Goal: Information Seeking & Learning: Compare options

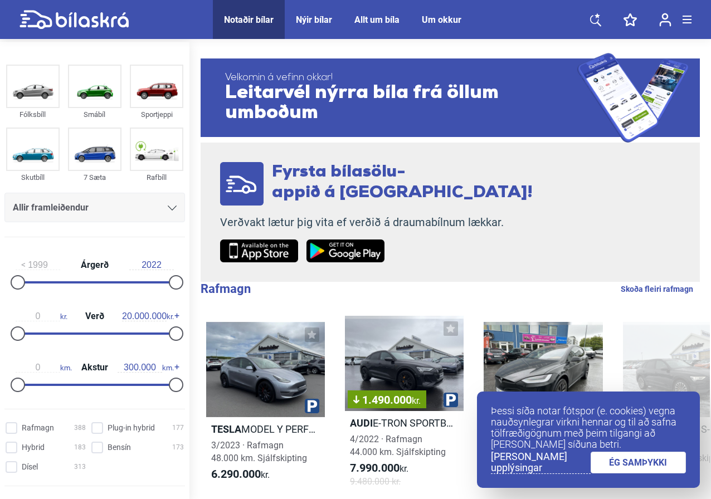
click at [645, 463] on link "ÉG SAMÞYKKI" at bounding box center [638, 463] width 96 height 22
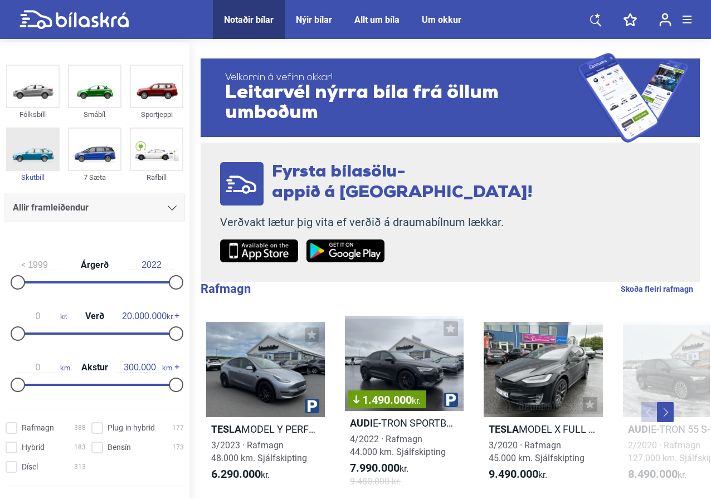
click at [43, 154] on img at bounding box center [32, 149] width 51 height 41
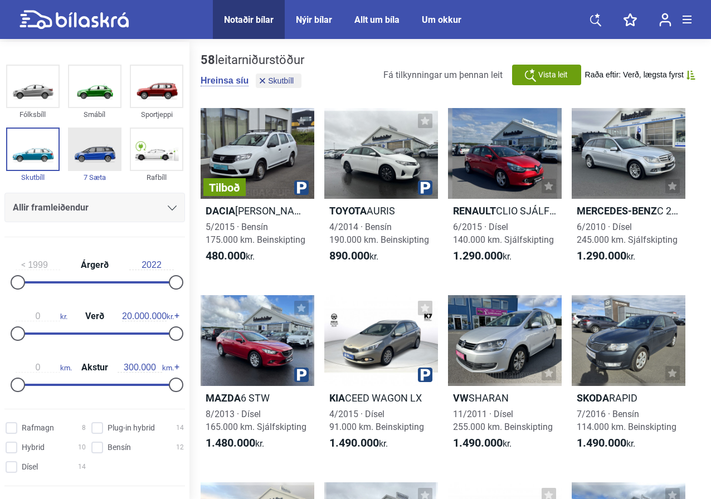
click at [81, 153] on img at bounding box center [94, 149] width 51 height 41
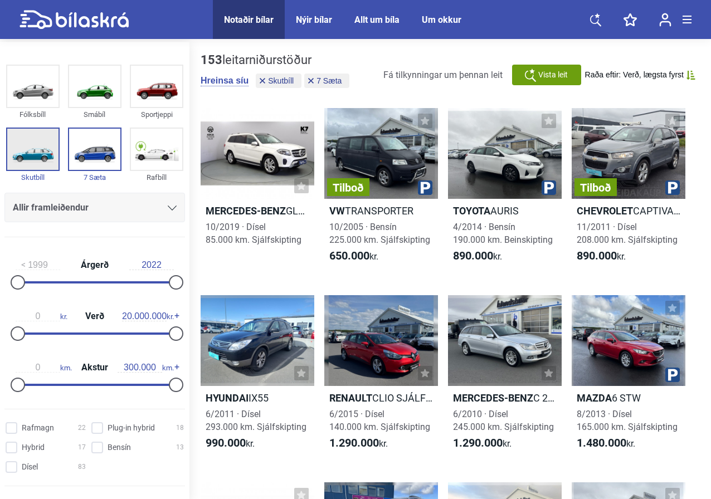
click at [27, 152] on img at bounding box center [32, 149] width 51 height 41
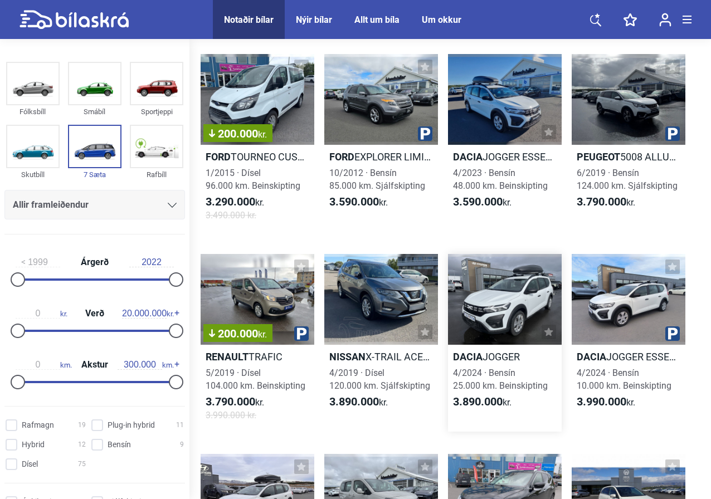
scroll to position [836, 0]
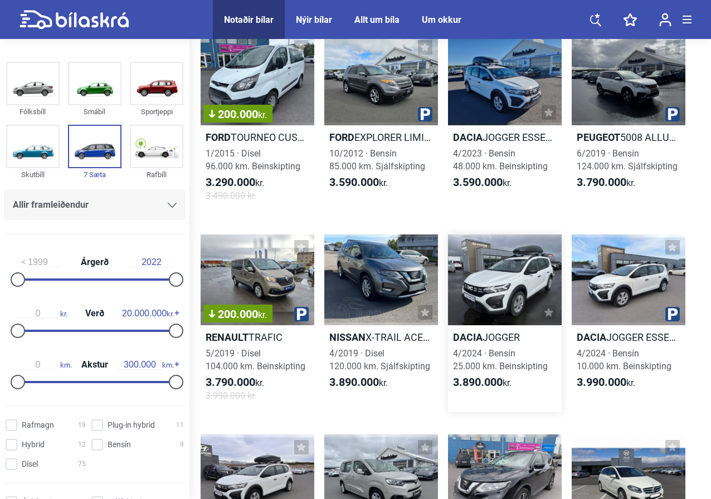
click at [507, 286] on div at bounding box center [505, 280] width 114 height 91
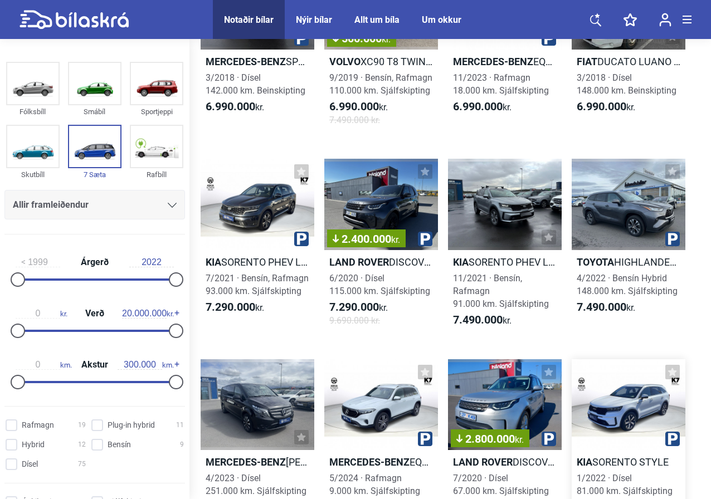
scroll to position [3510, 0]
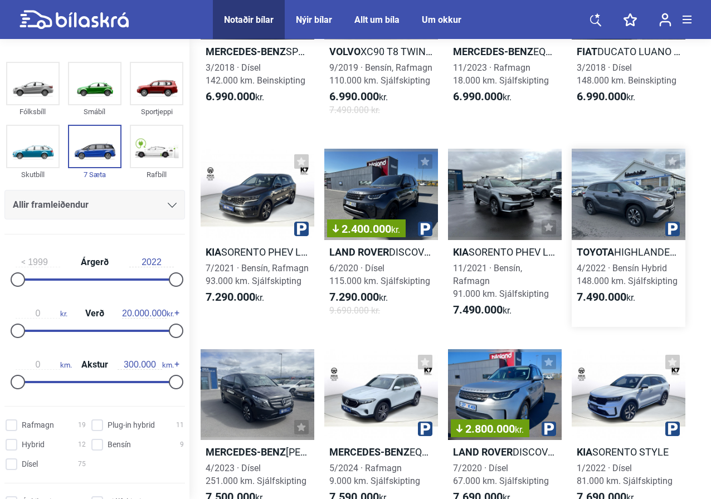
click at [623, 212] on div at bounding box center [629, 194] width 114 height 91
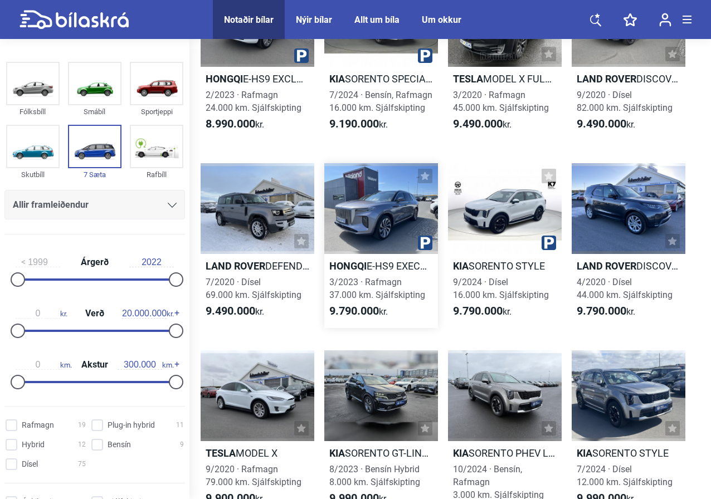
scroll to position [4877, 0]
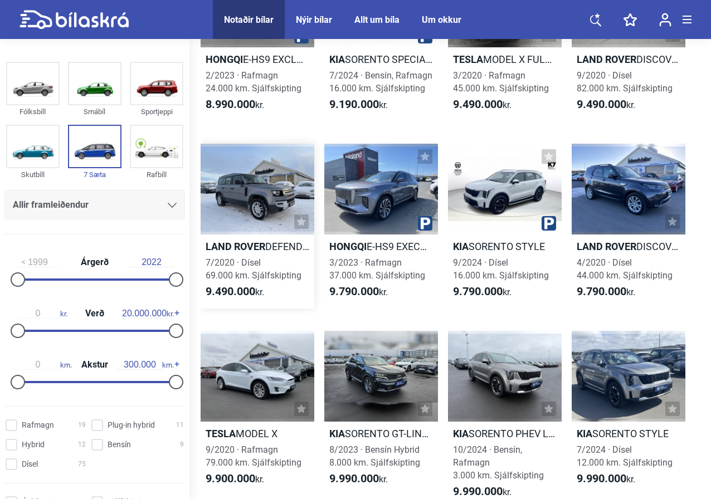
click at [242, 194] on div at bounding box center [258, 189] width 114 height 91
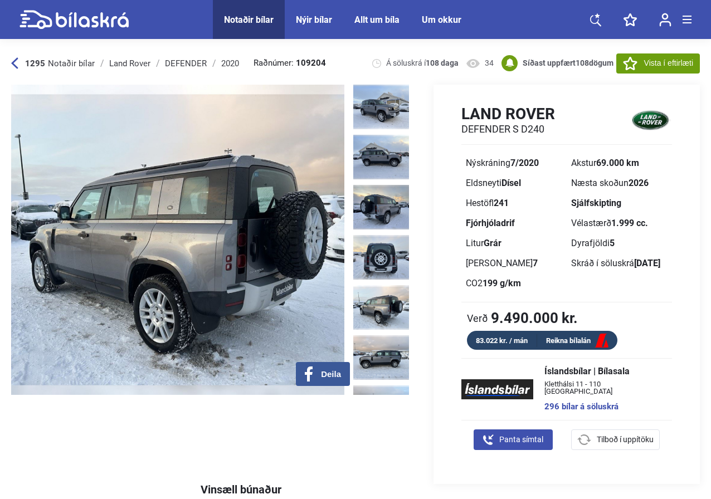
click at [331, 228] on img at bounding box center [177, 240] width 333 height 310
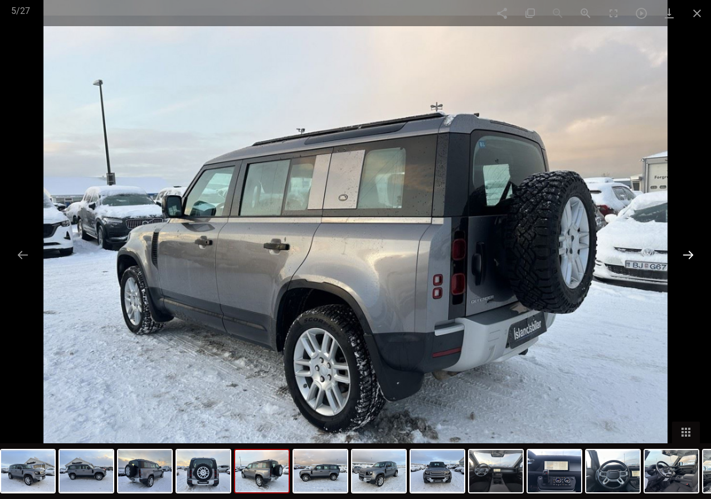
click at [689, 250] on button at bounding box center [687, 255] width 23 height 22
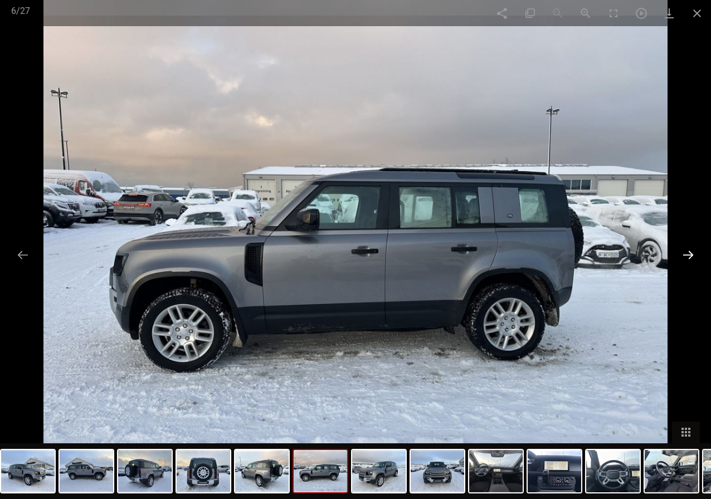
click at [689, 250] on button at bounding box center [687, 255] width 23 height 22
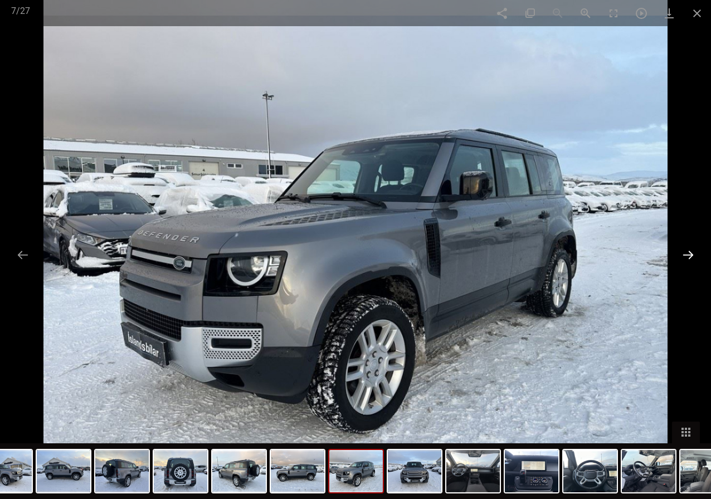
click at [689, 250] on button at bounding box center [687, 255] width 23 height 22
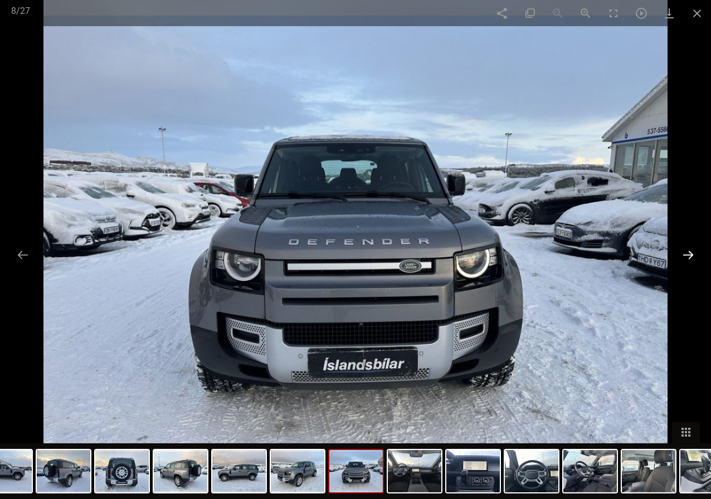
click at [689, 250] on button at bounding box center [687, 255] width 23 height 22
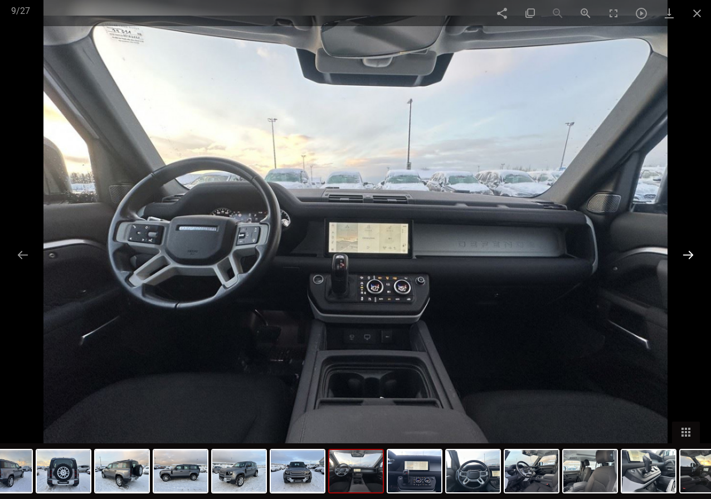
click at [689, 250] on button at bounding box center [687, 255] width 23 height 22
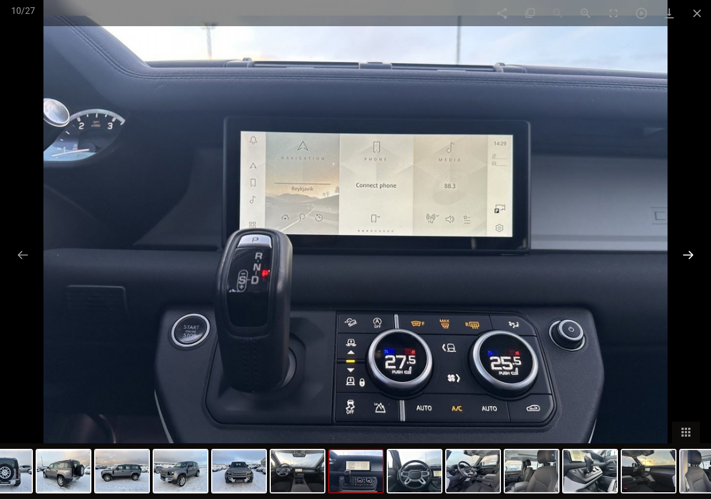
click at [689, 250] on button at bounding box center [687, 255] width 23 height 22
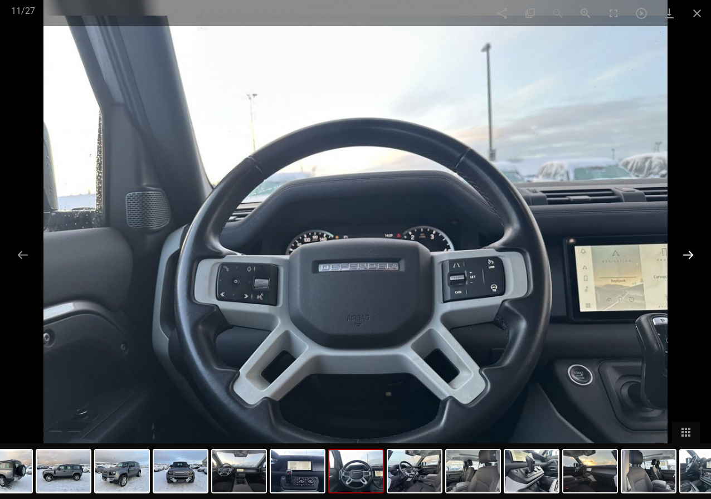
click at [689, 250] on button at bounding box center [687, 255] width 23 height 22
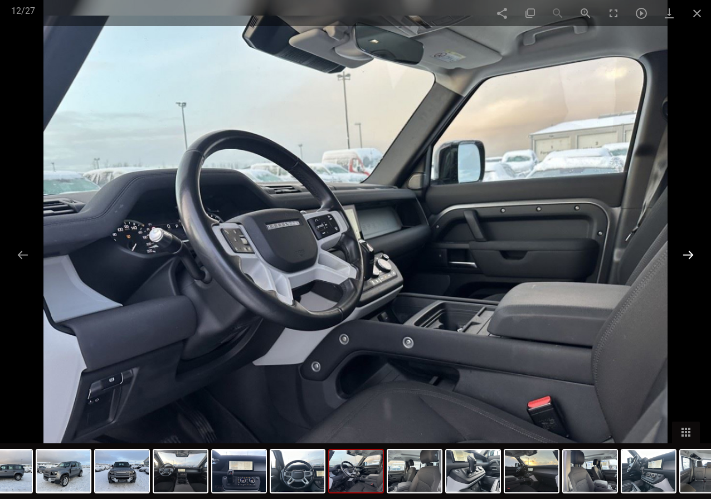
click at [689, 250] on button at bounding box center [687, 255] width 23 height 22
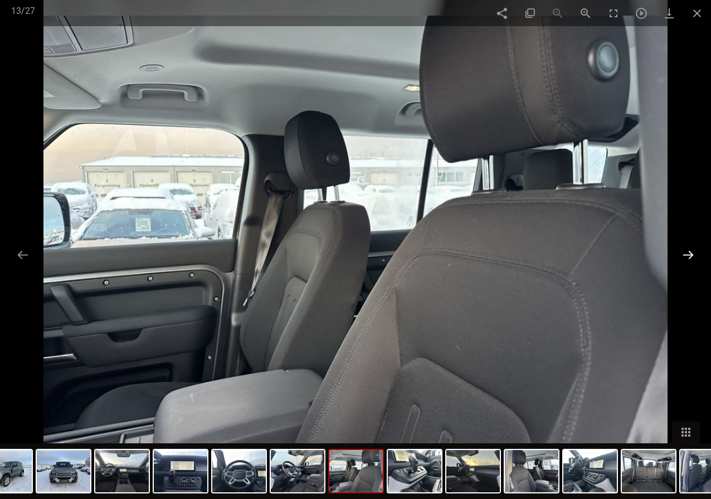
click at [689, 250] on button at bounding box center [687, 255] width 23 height 22
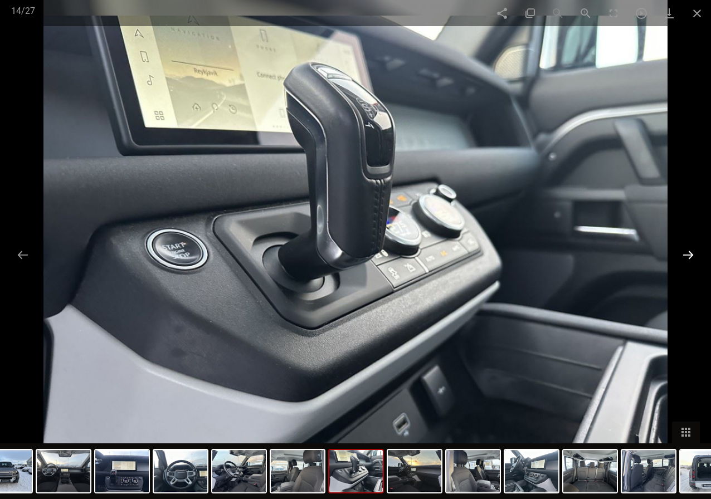
click at [689, 250] on button at bounding box center [687, 255] width 23 height 22
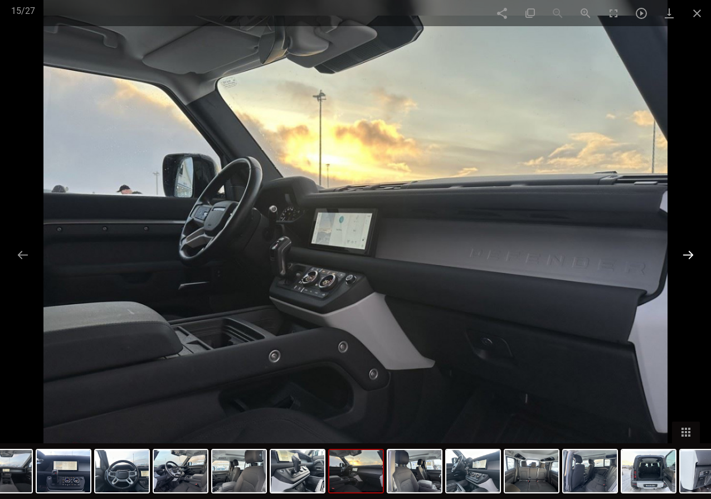
click at [689, 250] on button at bounding box center [687, 255] width 23 height 22
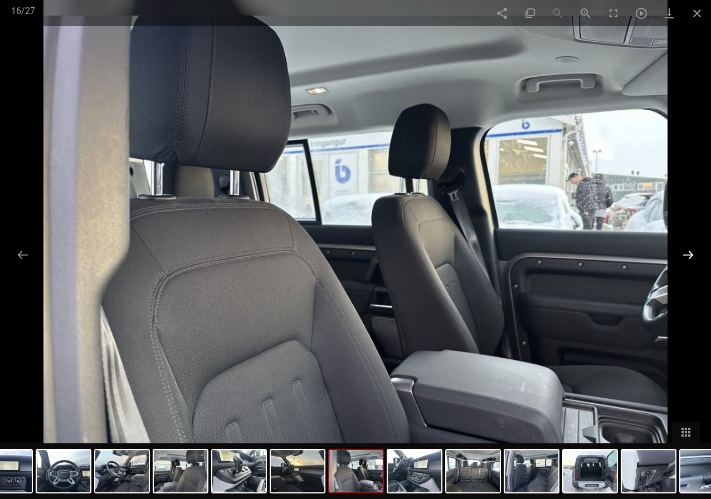
click at [689, 250] on button at bounding box center [687, 255] width 23 height 22
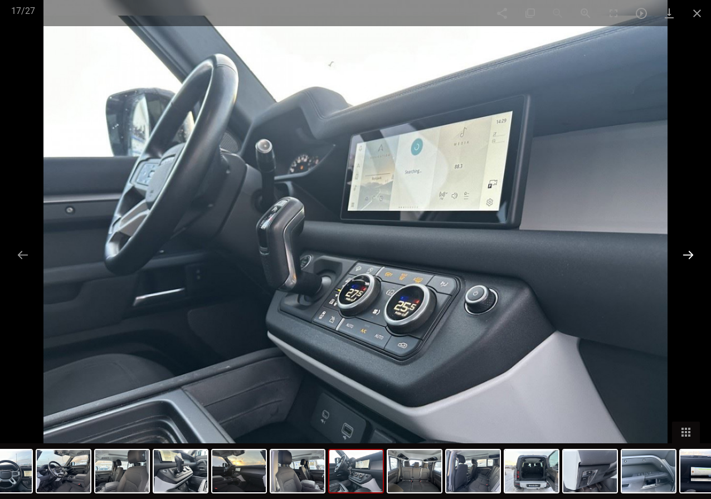
click at [689, 250] on button at bounding box center [687, 255] width 23 height 22
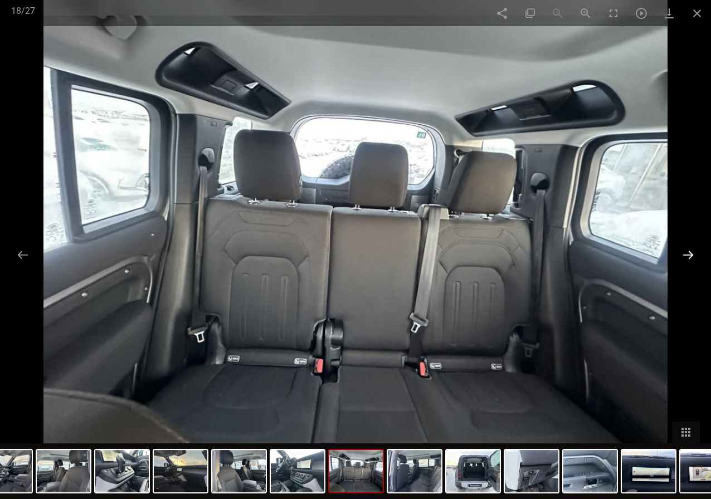
click at [689, 250] on button at bounding box center [687, 255] width 23 height 22
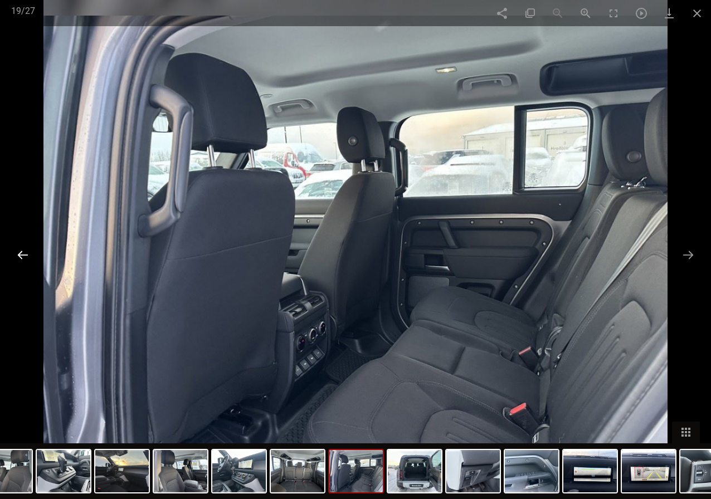
click at [21, 257] on button at bounding box center [22, 255] width 23 height 22
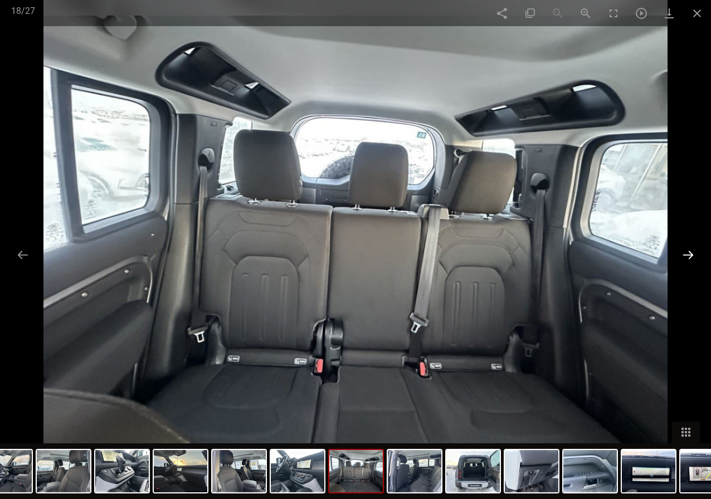
click at [694, 258] on button at bounding box center [687, 255] width 23 height 22
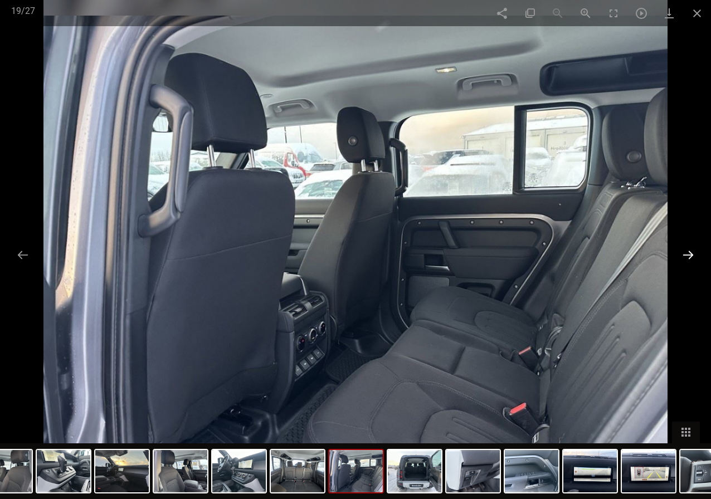
click at [694, 258] on button at bounding box center [687, 255] width 23 height 22
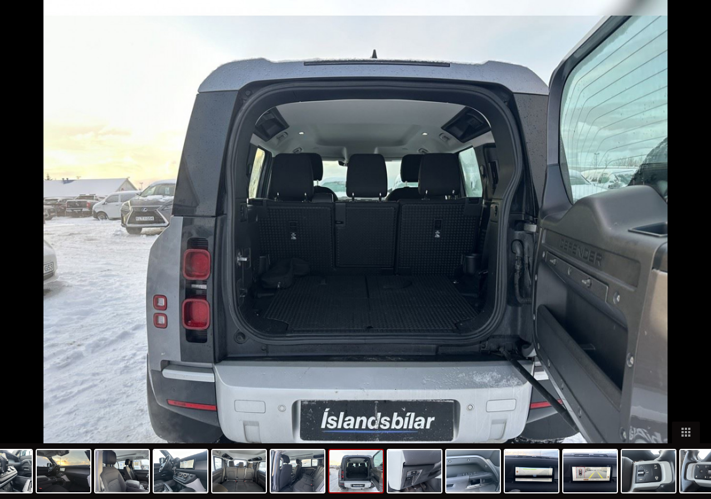
click at [694, 258] on button at bounding box center [693, 255] width 23 height 22
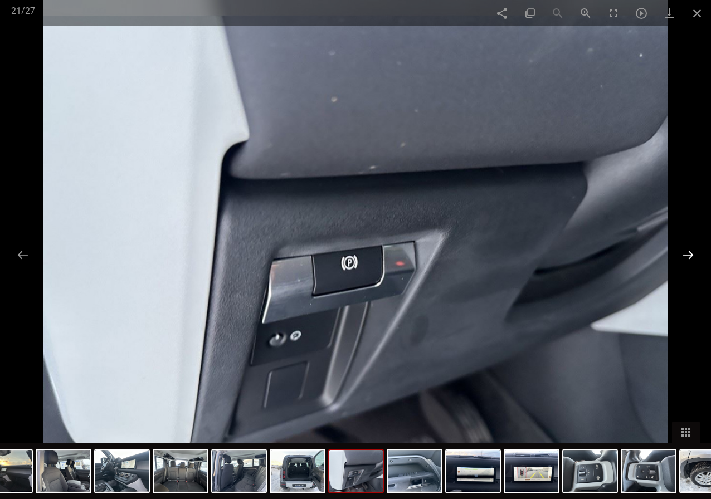
click at [694, 258] on button at bounding box center [687, 255] width 23 height 22
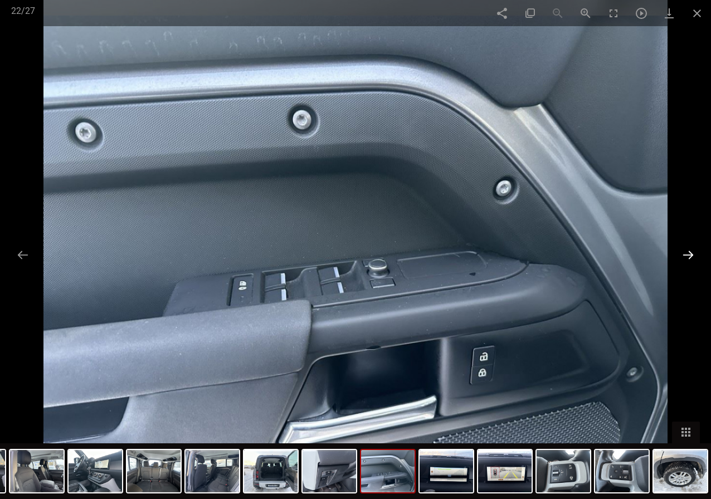
click at [694, 258] on button at bounding box center [687, 255] width 23 height 22
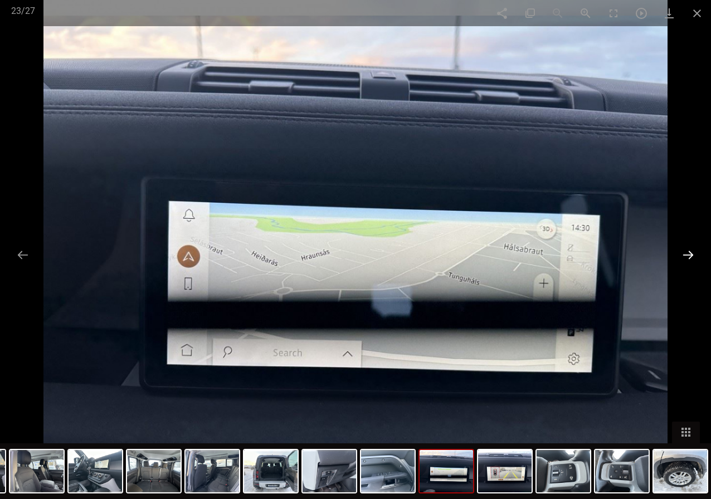
click at [694, 258] on button at bounding box center [687, 255] width 23 height 22
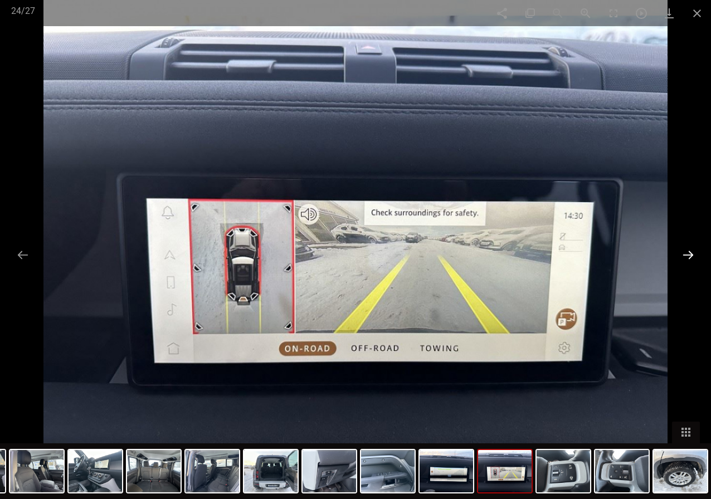
click at [694, 258] on button at bounding box center [687, 255] width 23 height 22
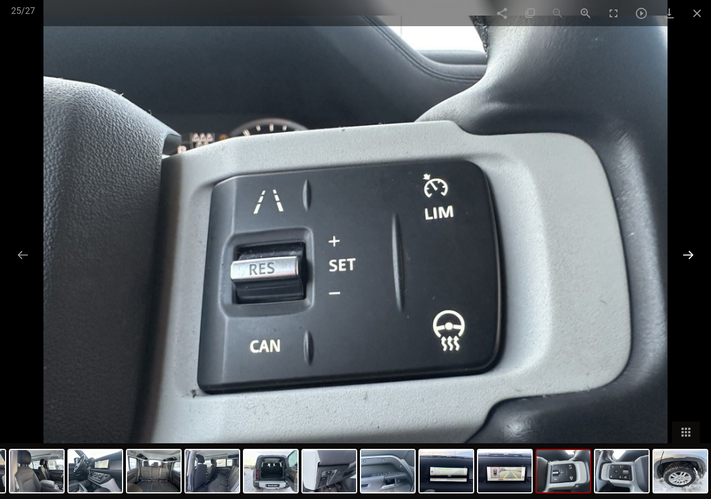
click at [694, 258] on button at bounding box center [687, 255] width 23 height 22
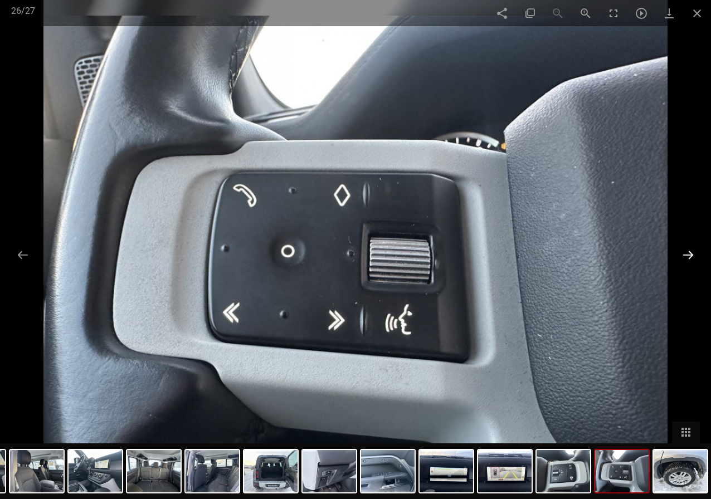
click at [694, 258] on button at bounding box center [687, 255] width 23 height 22
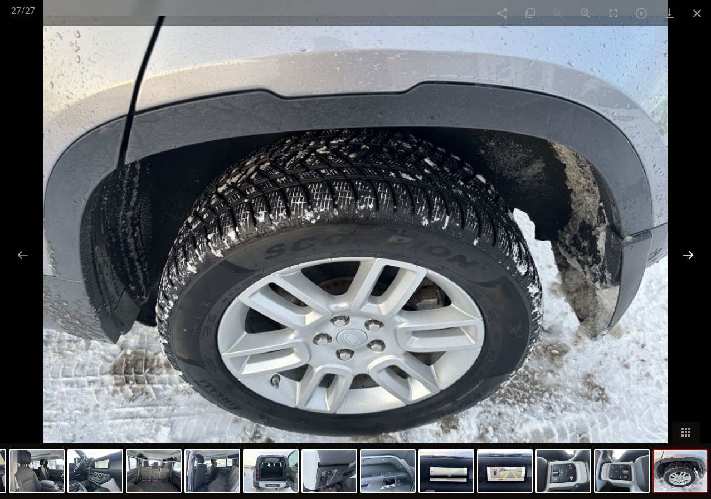
click at [694, 258] on button at bounding box center [687, 255] width 23 height 22
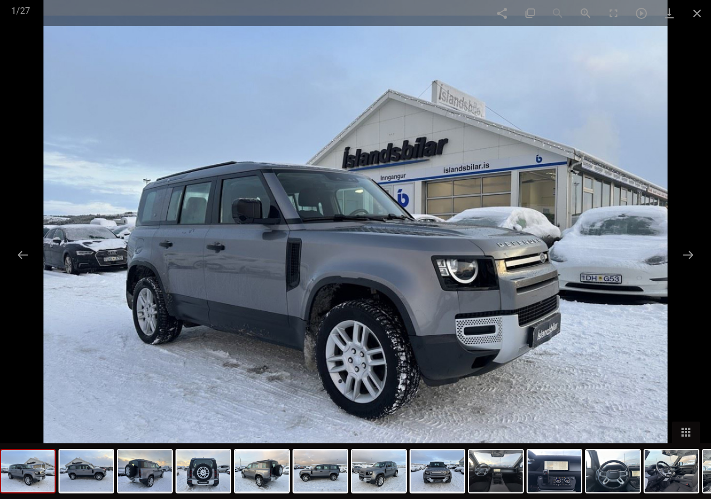
scroll to position [811, 0]
